Goal: Task Accomplishment & Management: Manage account settings

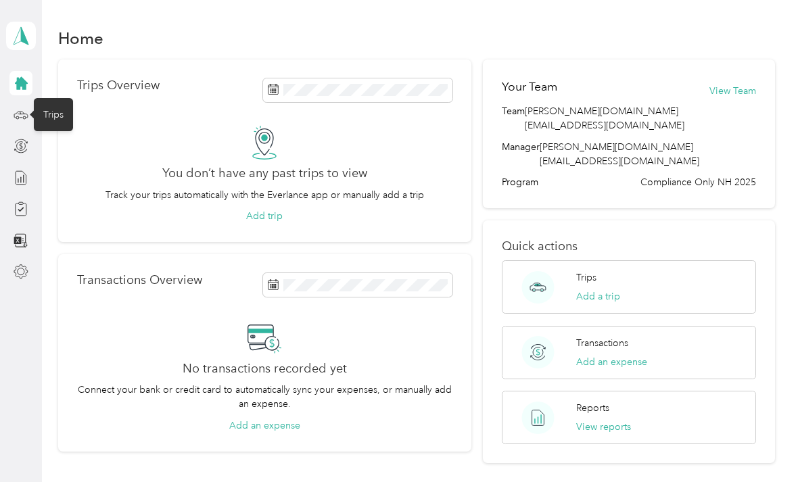
click at [18, 122] on icon at bounding box center [21, 115] width 15 height 15
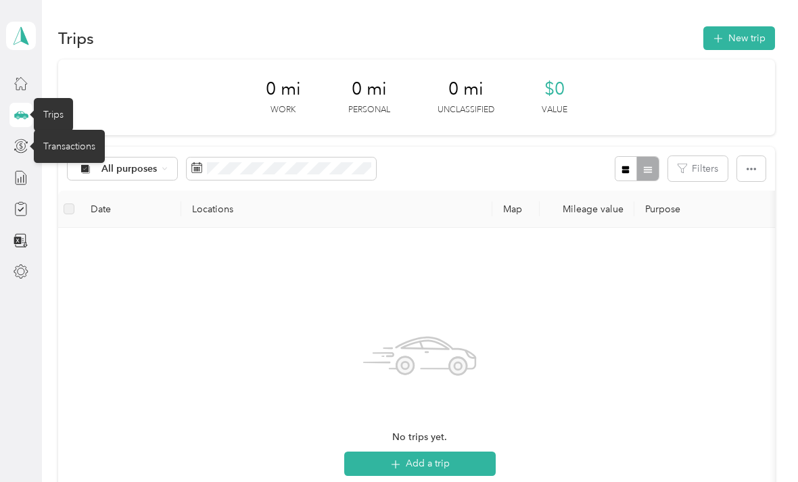
click at [16, 151] on icon at bounding box center [21, 146] width 15 height 15
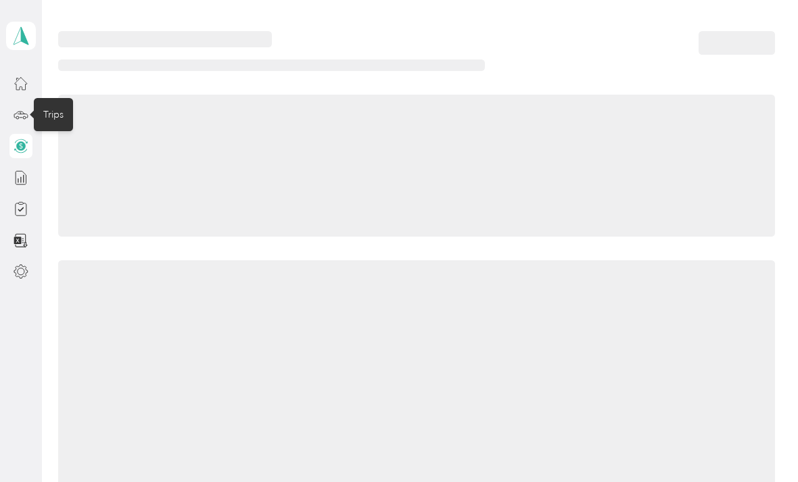
click at [26, 146] on icon at bounding box center [21, 146] width 15 height 15
